Goal: Find contact information

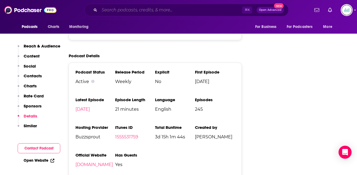
click at [108, 8] on input "Search podcasts, credits, & more..." at bounding box center [170, 10] width 143 height 9
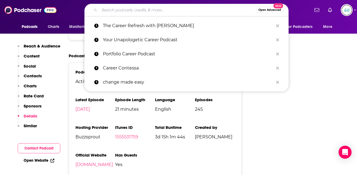
paste input "Broad Ideas with [PERSON_NAME] & [PERSON_NAME]"
type input "Broad Ideas with [PERSON_NAME] & [PERSON_NAME]"
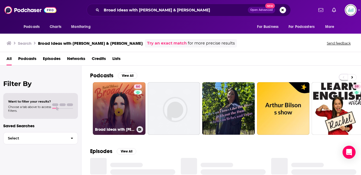
click at [128, 106] on link "64 Broad Ideas with [PERSON_NAME] & [PERSON_NAME]" at bounding box center [119, 108] width 53 height 53
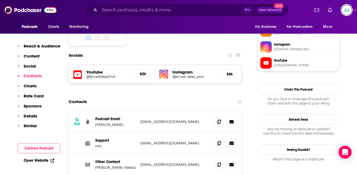
scroll to position [461, 0]
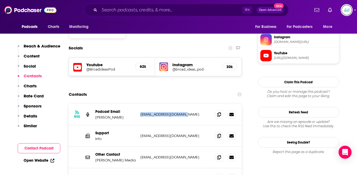
drag, startPoint x: 188, startPoint y: 87, endPoint x: 140, endPoint y: 86, distance: 47.5
click at [140, 112] on p "[EMAIL_ADDRESS][DOMAIN_NAME]" at bounding box center [175, 114] width 71 height 5
copy p "[EMAIL_ADDRESS][DOMAIN_NAME]"
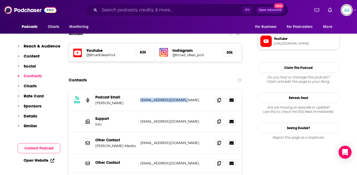
scroll to position [483, 0]
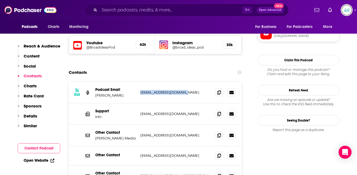
click at [34, 115] on p "Details" at bounding box center [31, 116] width 14 height 5
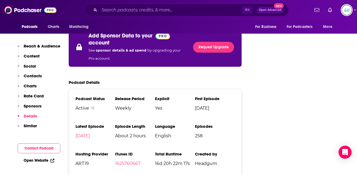
scroll to position [992, 0]
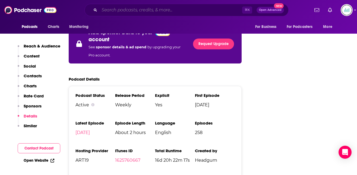
click at [107, 10] on input "Search podcasts, credits, & more..." at bounding box center [170, 10] width 143 height 9
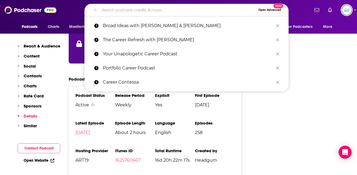
paste input "The Weekly Squeeze With [PERSON_NAME]"
type input "The Weekly Squeeze With [PERSON_NAME]"
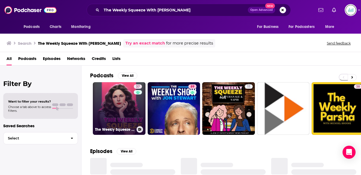
click at [119, 107] on link "37 The Weekly Squeeze With [PERSON_NAME]" at bounding box center [119, 108] width 53 height 53
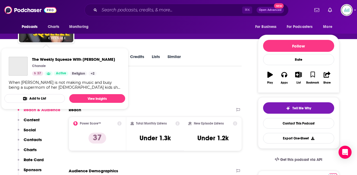
scroll to position [74, 0]
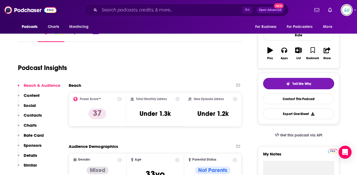
click at [35, 115] on p "Contacts" at bounding box center [33, 115] width 18 height 5
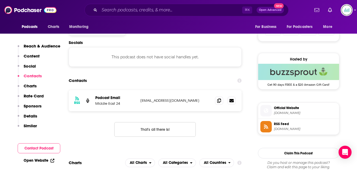
scroll to position [365, 0]
drag, startPoint x: 187, startPoint y: 101, endPoint x: 140, endPoint y: 100, distance: 46.7
click at [140, 100] on div "RSS Podcast Email Middle East 24 [EMAIL_ADDRESS][DOMAIN_NAME] [EMAIL_ADDRESS][D…" at bounding box center [155, 100] width 173 height 21
copy p "[EMAIL_ADDRESS][DOMAIN_NAME]"
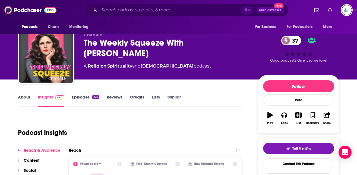
scroll to position [0, 0]
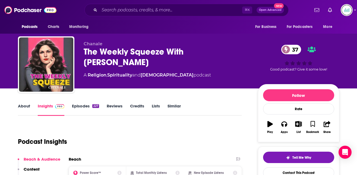
click at [22, 106] on link "About" at bounding box center [24, 109] width 12 height 12
